Goal: Information Seeking & Learning: Check status

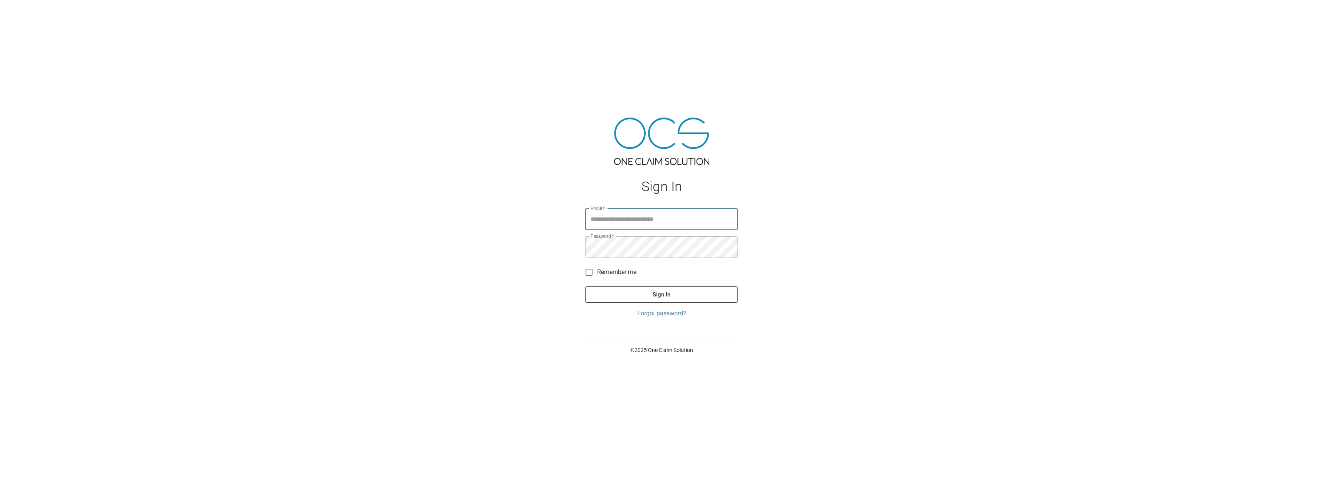
type input "**********"
click at [599, 289] on button "Sign In" at bounding box center [661, 294] width 153 height 16
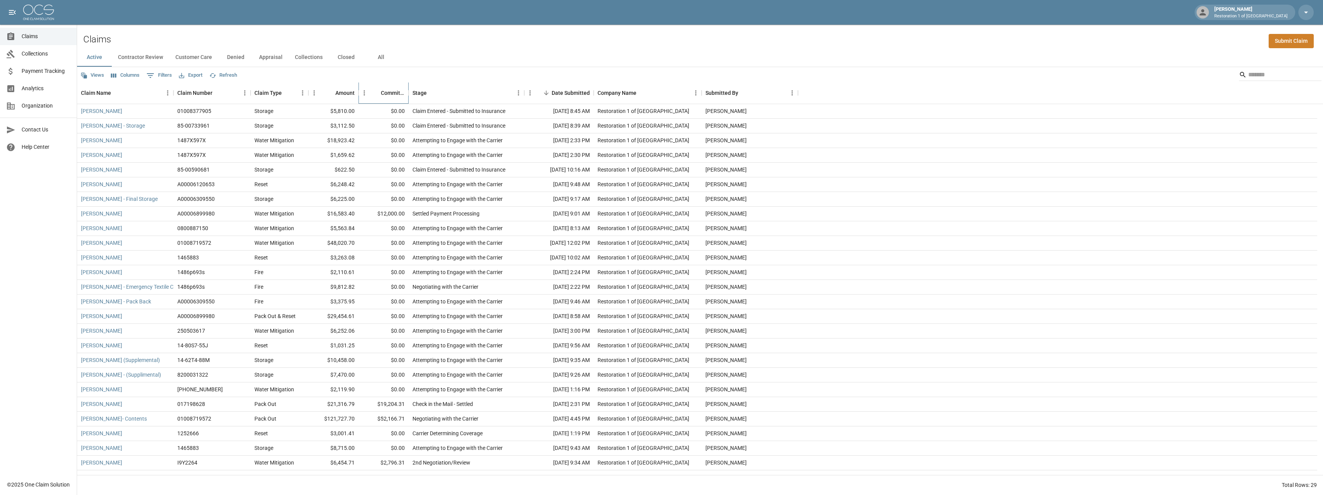
click at [380, 96] on div "Committed Amount" at bounding box center [375, 93] width 11 height 11
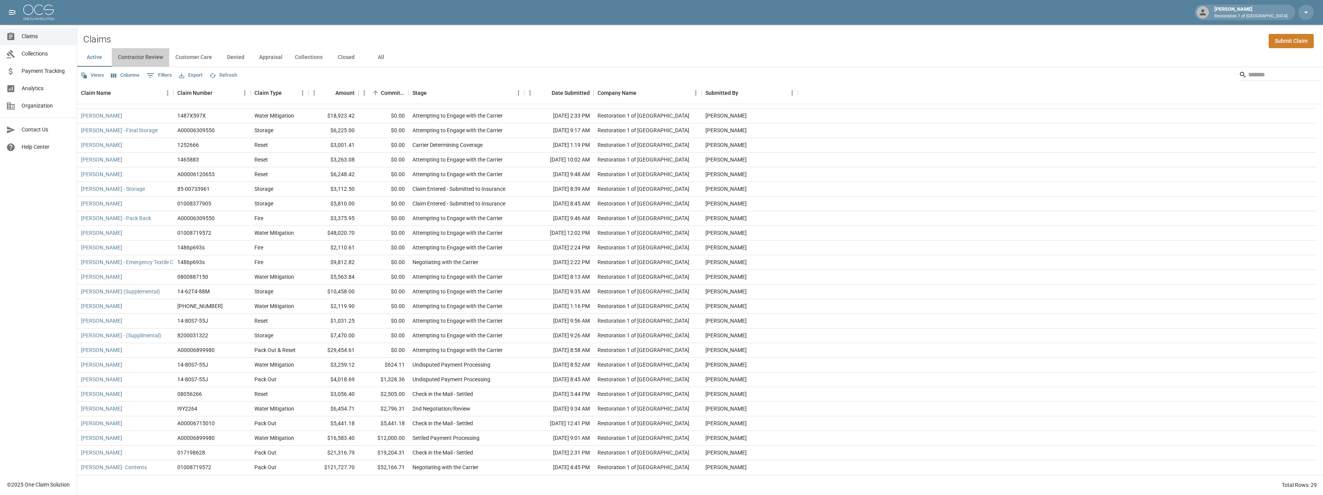
click at [149, 56] on button "Contractor Review" at bounding box center [140, 57] width 57 height 19
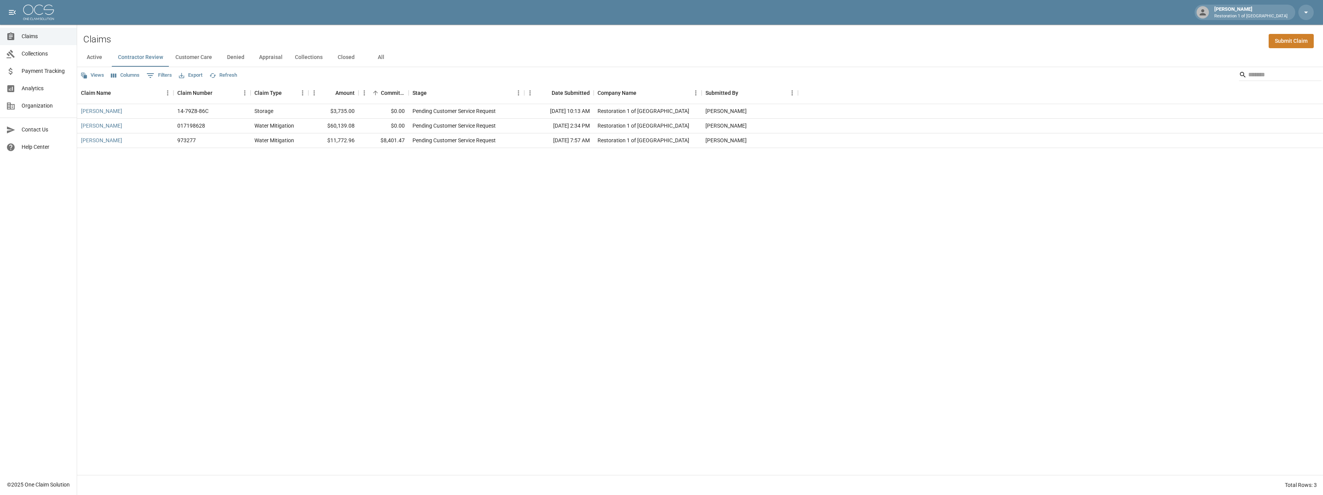
drag, startPoint x: 241, startPoint y: 54, endPoint x: 190, endPoint y: 57, distance: 50.6
click at [241, 54] on button "Denied" at bounding box center [235, 57] width 35 height 19
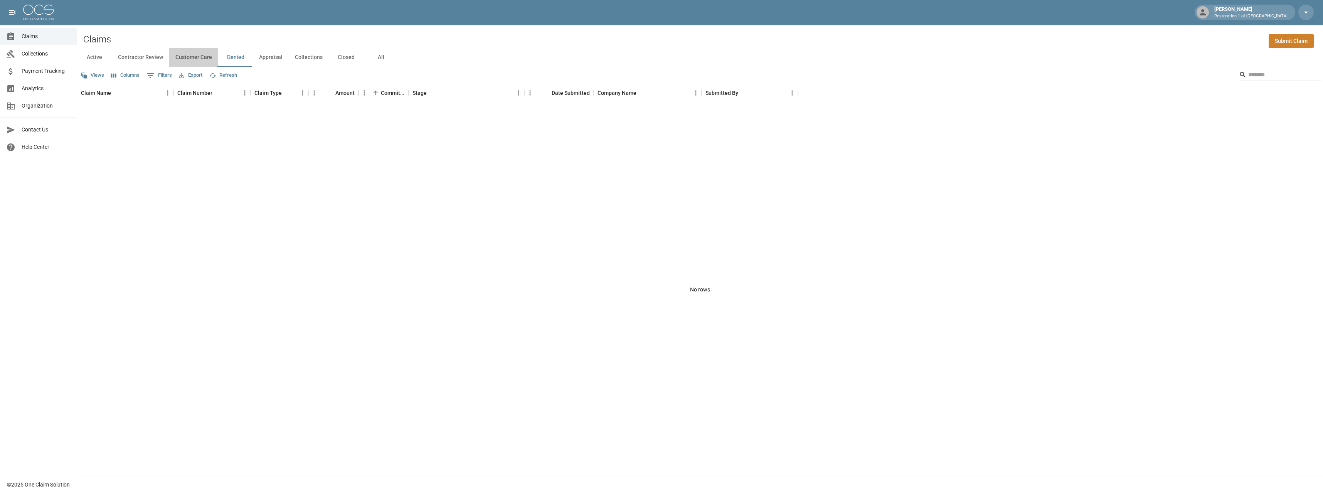
click at [190, 57] on button "Customer Care" at bounding box center [193, 57] width 49 height 19
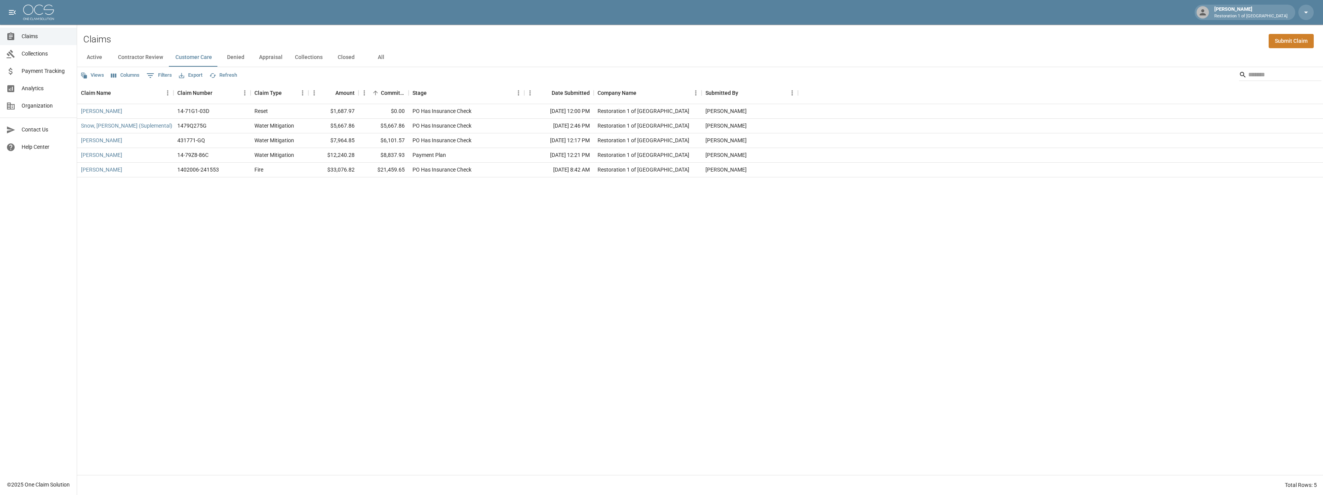
click at [269, 59] on button "Appraisal" at bounding box center [271, 57] width 36 height 19
click at [114, 125] on link "[PERSON_NAME]" at bounding box center [101, 126] width 41 height 8
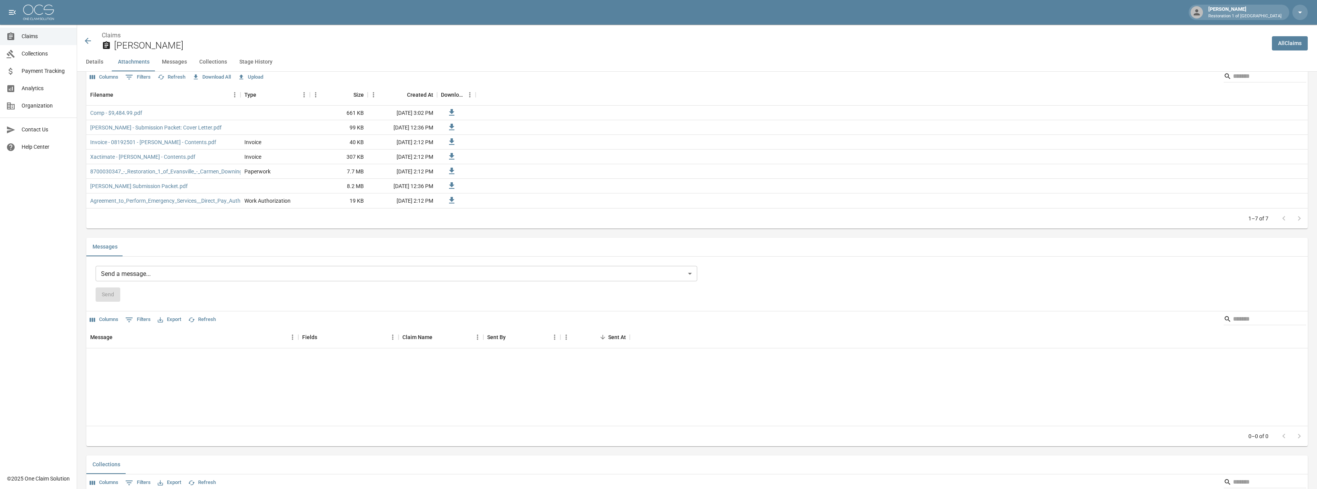
scroll to position [506, 0]
click at [126, 115] on link "Comp - $9,484.99.pdf" at bounding box center [116, 114] width 52 height 8
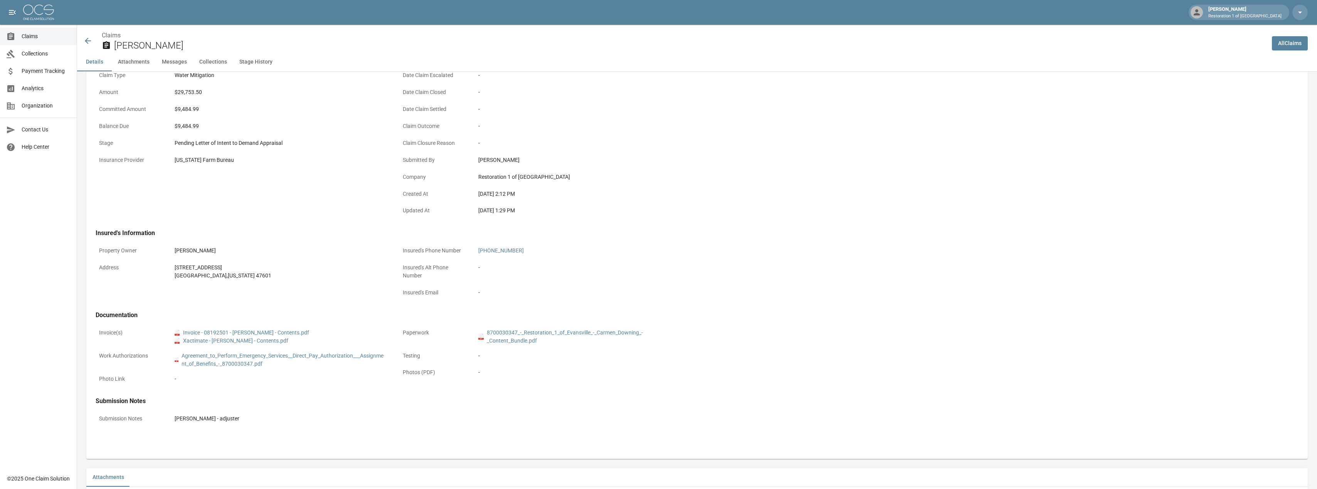
scroll to position [0, 0]
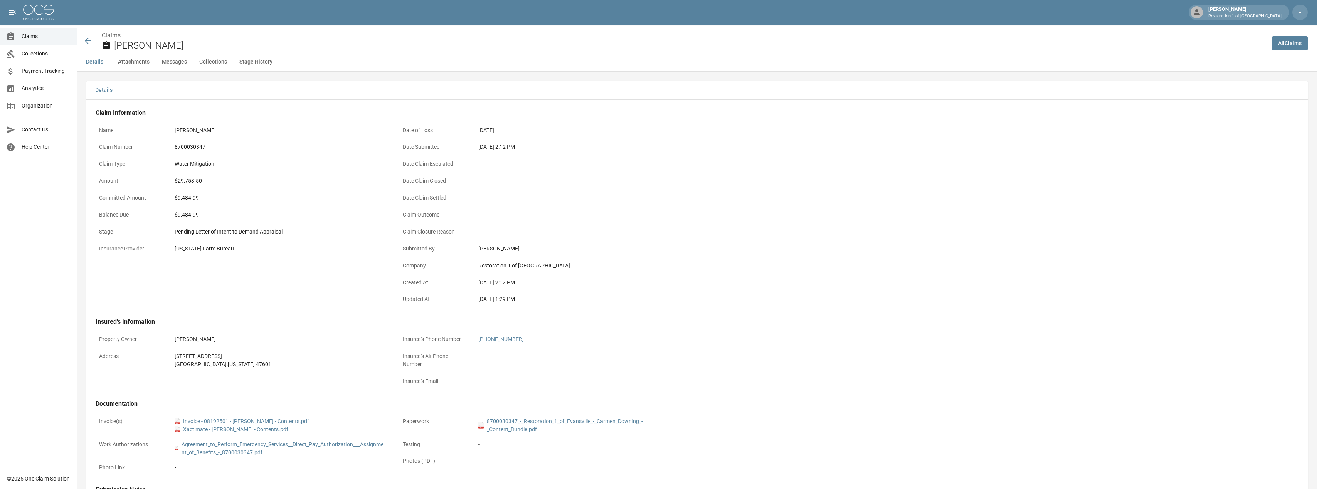
click at [86, 40] on icon at bounding box center [87, 40] width 9 height 9
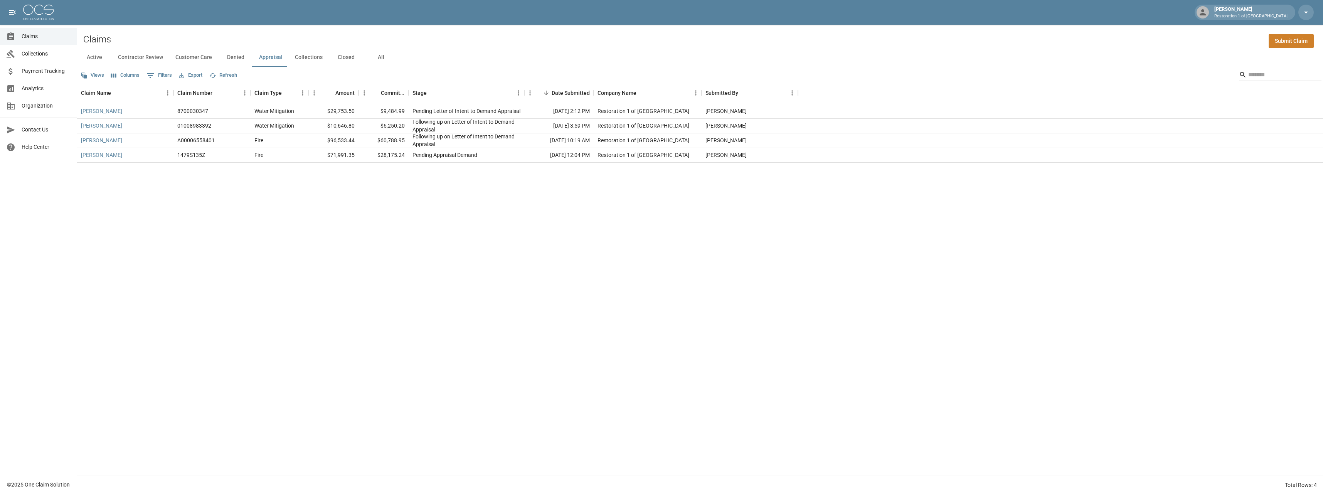
click at [202, 61] on button "Customer Care" at bounding box center [193, 57] width 49 height 19
click at [100, 59] on button "Active" at bounding box center [94, 57] width 35 height 19
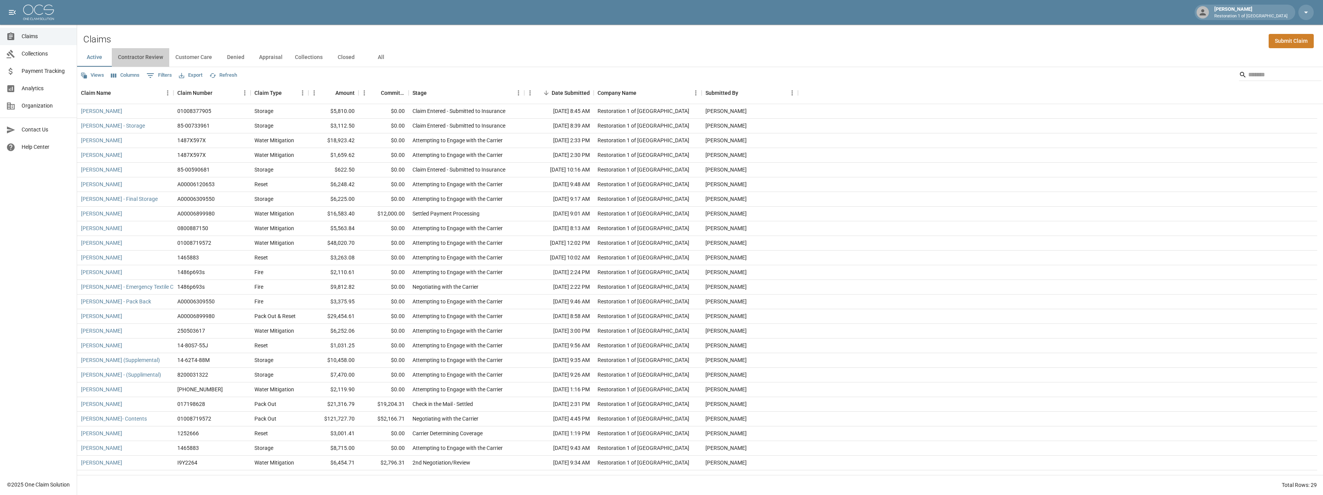
drag, startPoint x: 139, startPoint y: 59, endPoint x: 173, endPoint y: 57, distance: 34.0
click at [142, 59] on button "Contractor Review" at bounding box center [140, 57] width 57 height 19
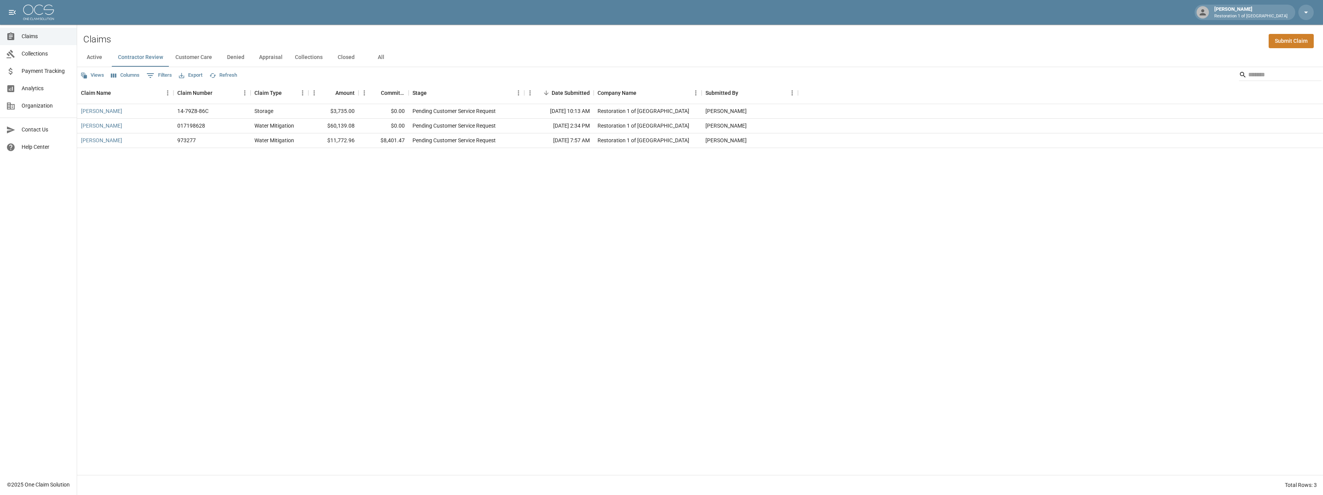
click at [180, 56] on button "Customer Care" at bounding box center [193, 57] width 49 height 19
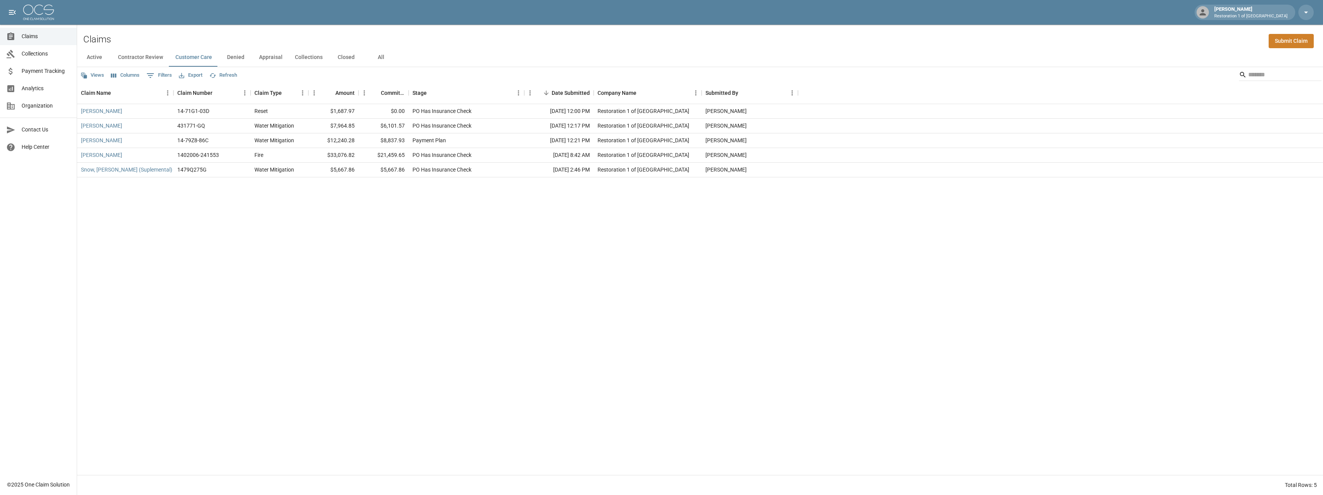
click at [273, 53] on button "Appraisal" at bounding box center [271, 57] width 36 height 19
click at [109, 111] on link "[PERSON_NAME]" at bounding box center [101, 111] width 41 height 8
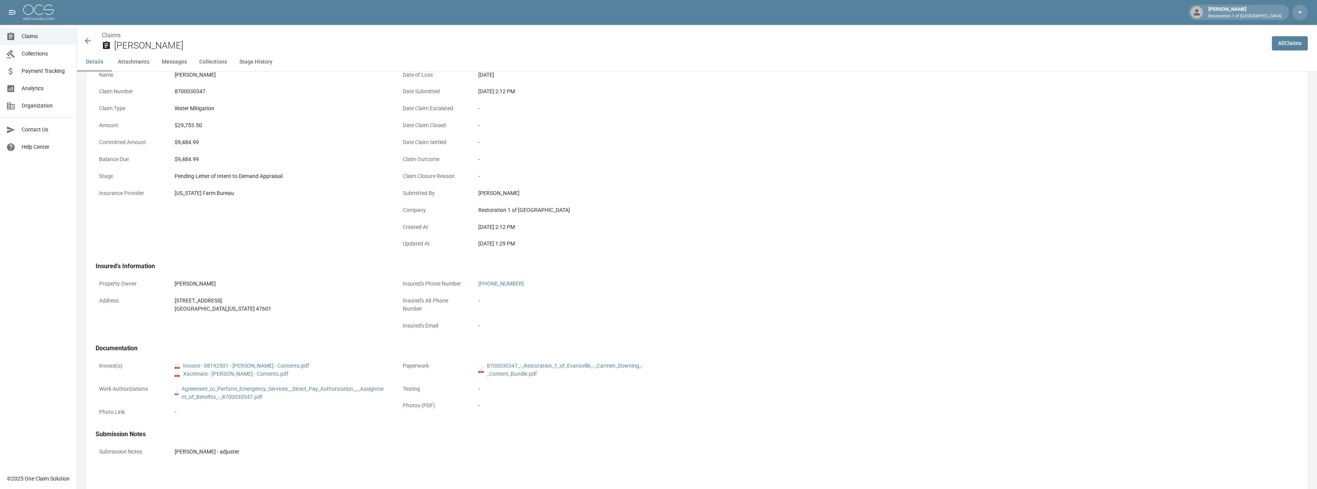
scroll to position [116, 0]
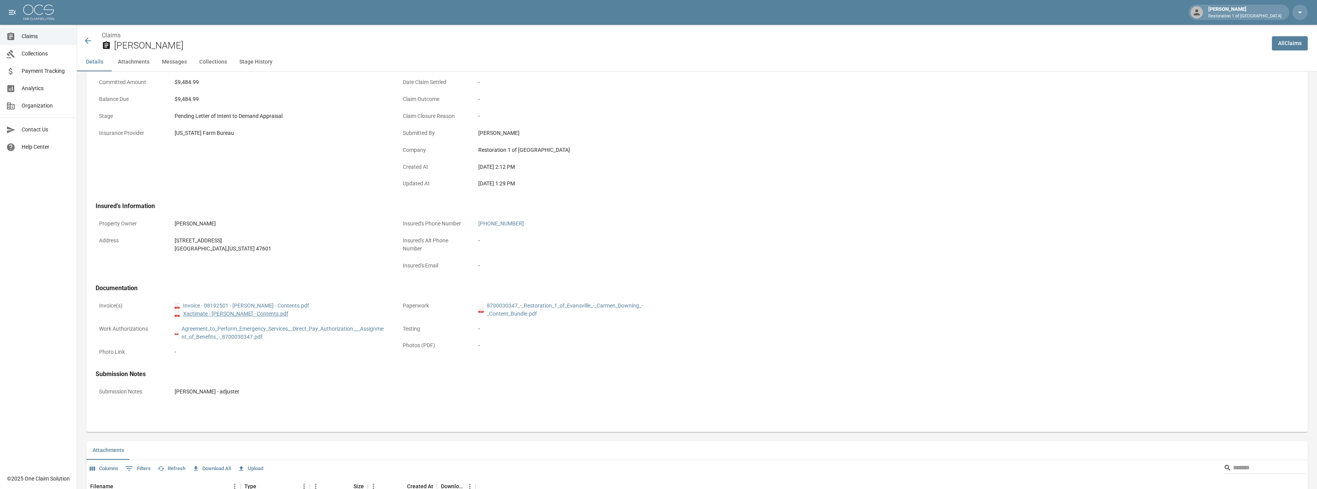
click at [261, 313] on link "pdf Xactimate - [PERSON_NAME] - Contents.pdf" at bounding box center [232, 314] width 114 height 8
